Goal: Information Seeking & Learning: Learn about a topic

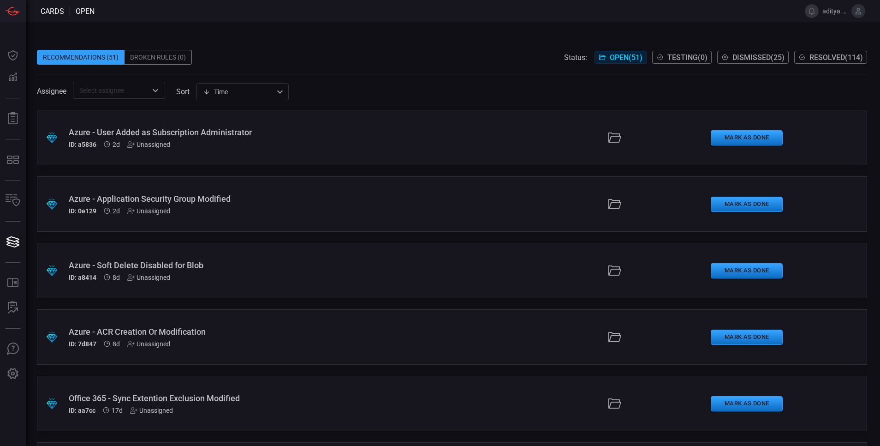
scroll to position [1726, 0]
click at [205, 262] on div "Office 365 - Collaboration Settings Modified" at bounding box center [214, 266] width 290 height 10
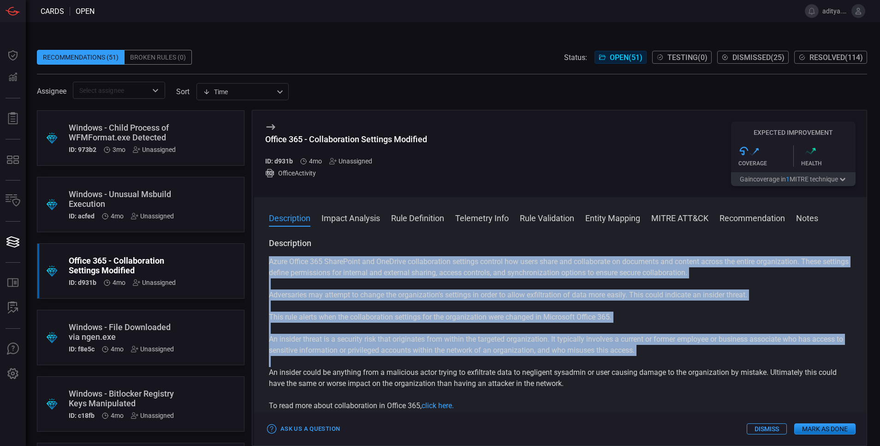
drag, startPoint x: 267, startPoint y: 262, endPoint x: 596, endPoint y: 392, distance: 353.9
click at [596, 392] on div "Description Azure Office 365 SharePoint and OneDrive collaboration settings con…" at bounding box center [560, 340] width 612 height 204
copy div "Azure Office 365 SharePoint and OneDrive collaboration settings control how use…"
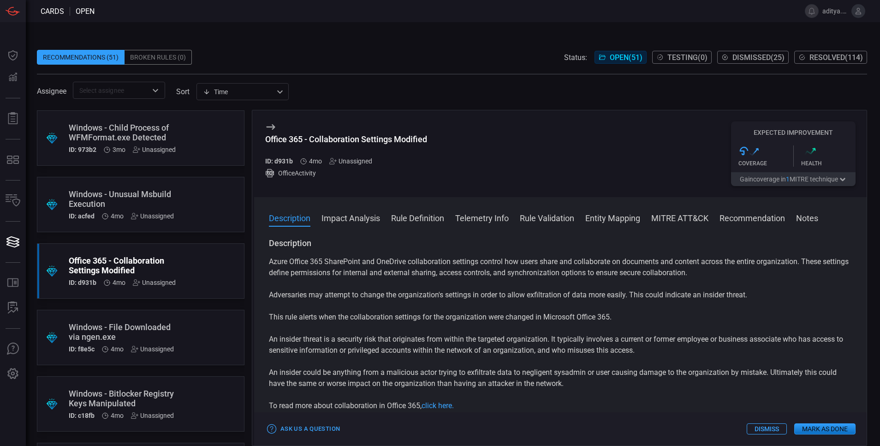
scroll to position [1399, 0]
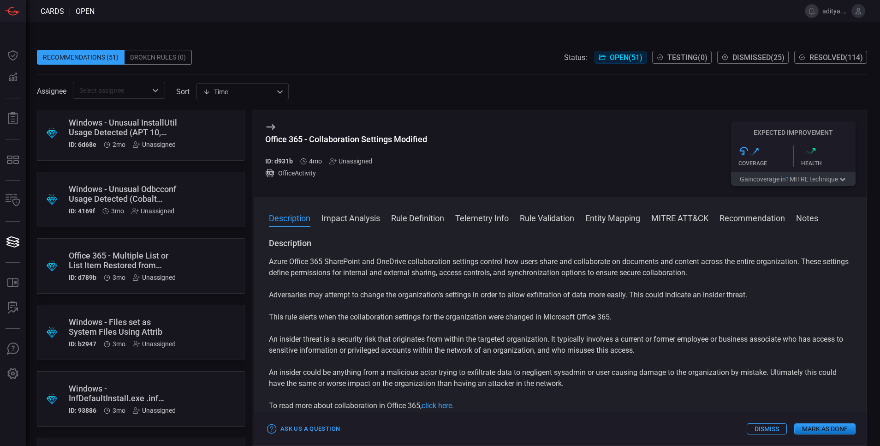
click at [155, 257] on div "Office 365 - Multiple List or List Item Restored from Recycle Bin" at bounding box center [123, 259] width 109 height 19
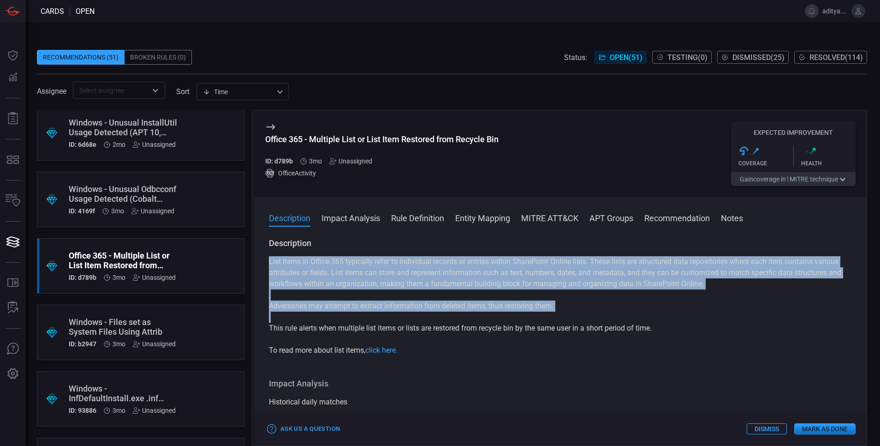
drag, startPoint x: 269, startPoint y: 259, endPoint x: 677, endPoint y: 338, distance: 415.2
click at [677, 338] on div "List items in Office 365 typically refer to individual records or entries withi…" at bounding box center [560, 306] width 583 height 100
copy div "List items in Office 365 typically refer to individual records or entries withi…"
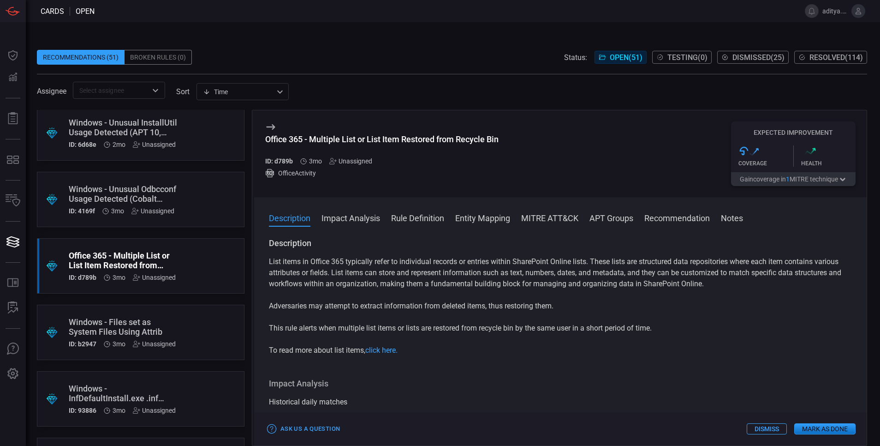
scroll to position [337, 0]
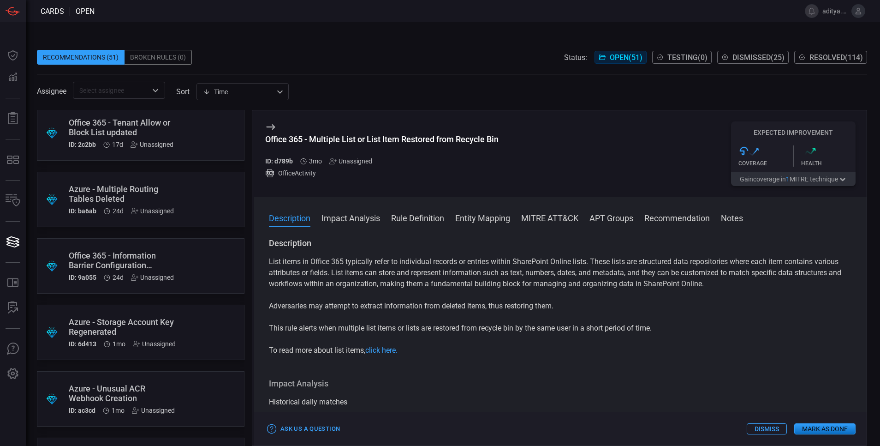
click at [181, 269] on div ".suggested_cards_icon{fill:url(#suggested_cards_icon);} Office 365 - Informatio…" at bounding box center [141, 265] width 208 height 55
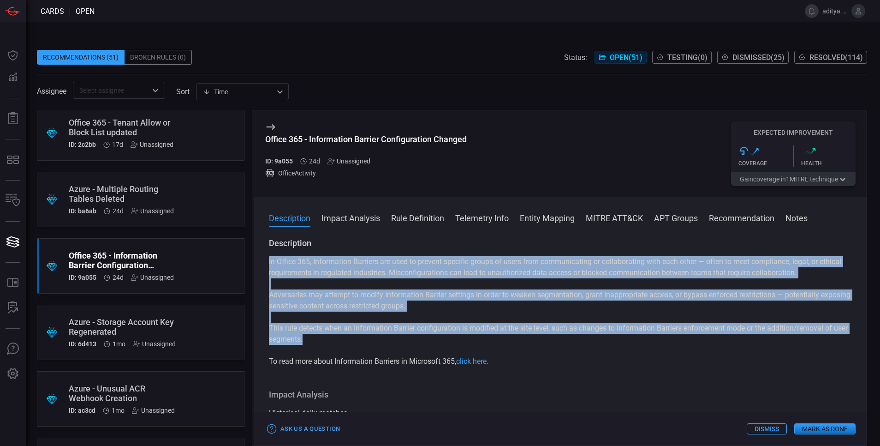
drag, startPoint x: 269, startPoint y: 263, endPoint x: 360, endPoint y: 343, distance: 120.9
click at [360, 343] on div "Description In Office 365, Information Barriers are used to prevent specific gr…" at bounding box center [560, 340] width 612 height 204
copy div "In Office 365, Information Barriers are used to prevent specific groups of user…"
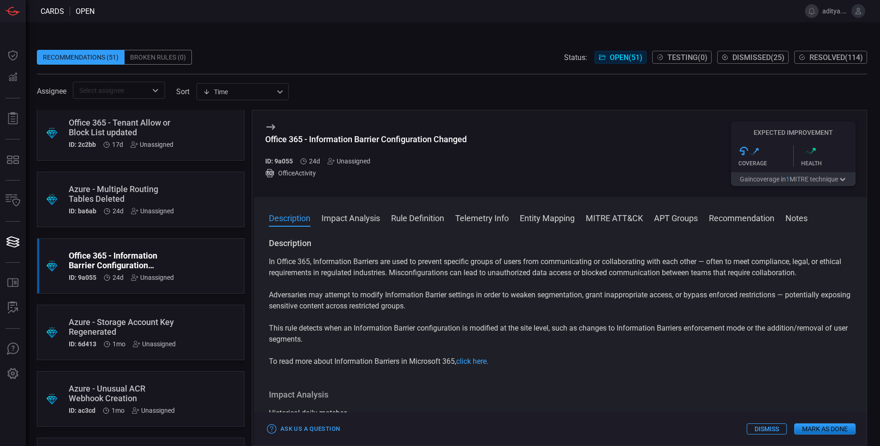
click at [285, 156] on div "Office 365 - Information Barrier Configuration Changed ID: 9a055 24d Unassigned" at bounding box center [366, 149] width 202 height 30
copy h5 "9a055"
